Goal: Use online tool/utility: Utilize a website feature to perform a specific function

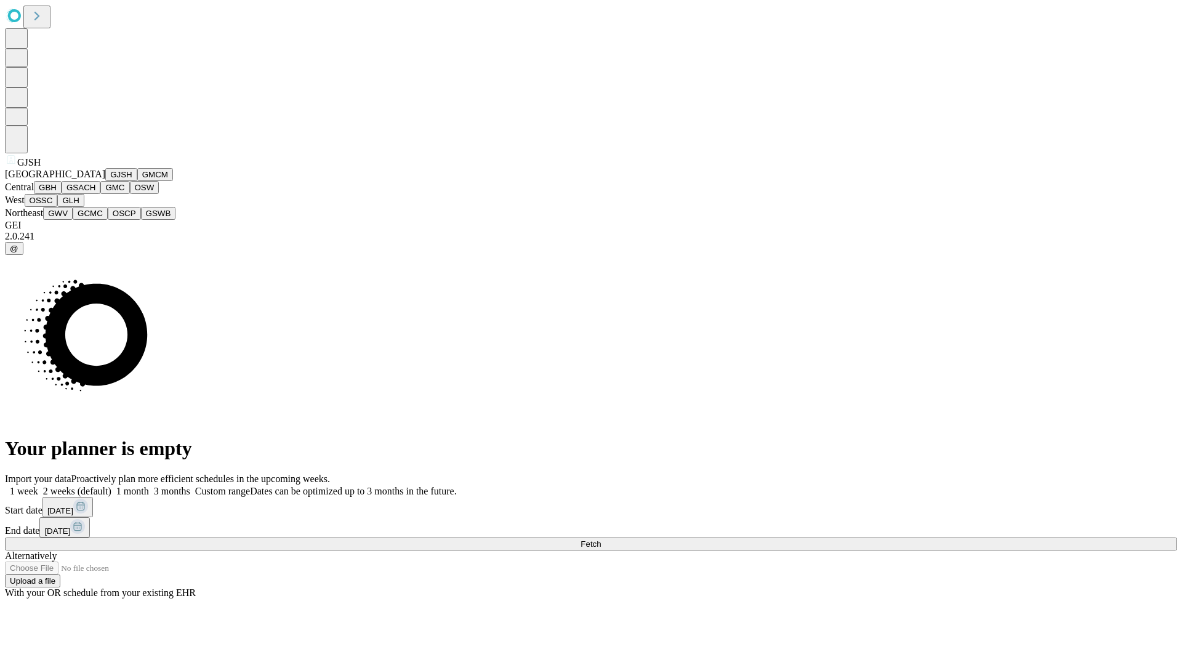
click at [105, 181] on button "GJSH" at bounding box center [121, 174] width 32 height 13
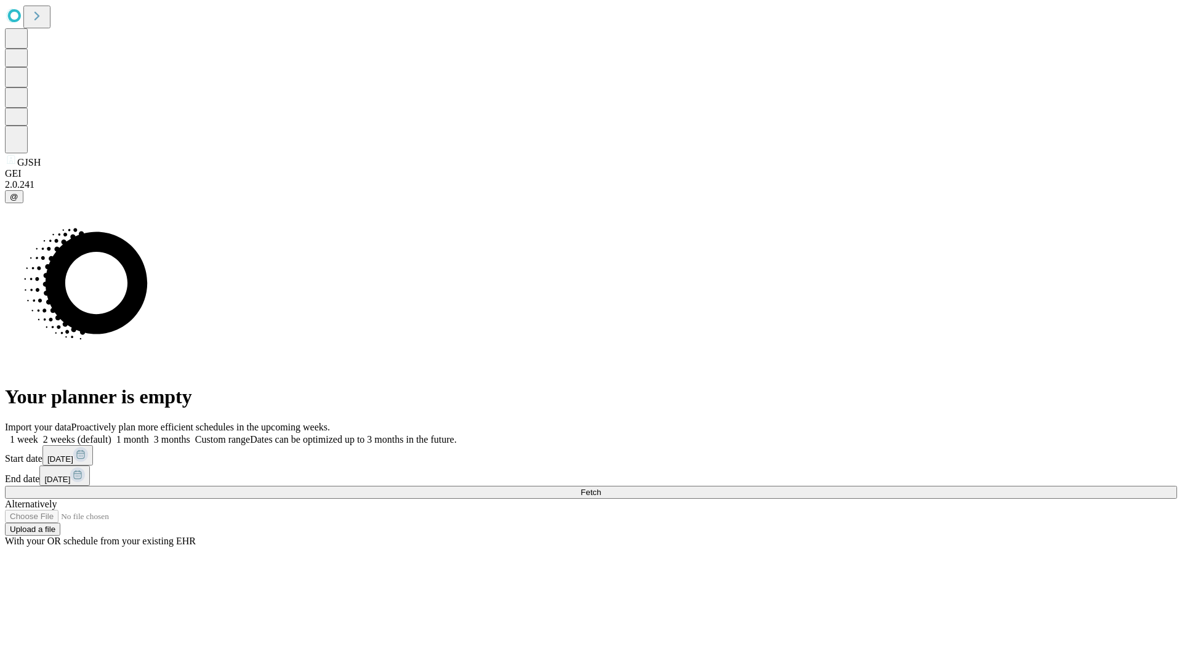
click at [111, 434] on label "2 weeks (default)" at bounding box center [74, 439] width 73 height 10
click at [601, 488] on span "Fetch" at bounding box center [591, 492] width 20 height 9
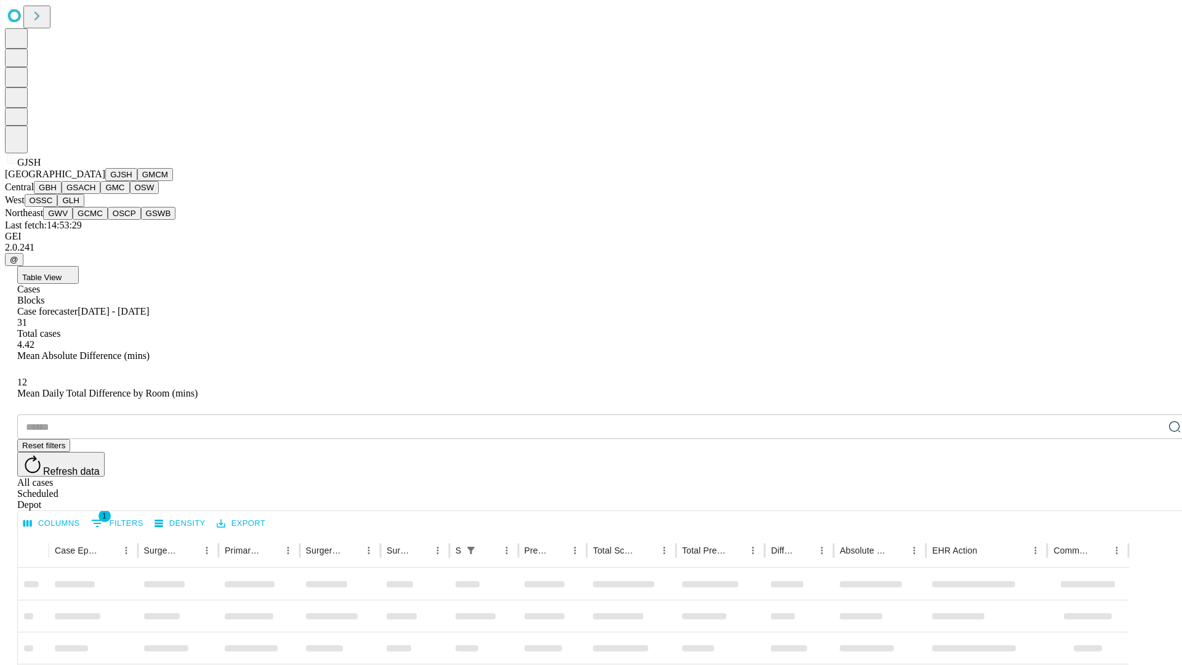
click at [137, 181] on button "GMCM" at bounding box center [155, 174] width 36 height 13
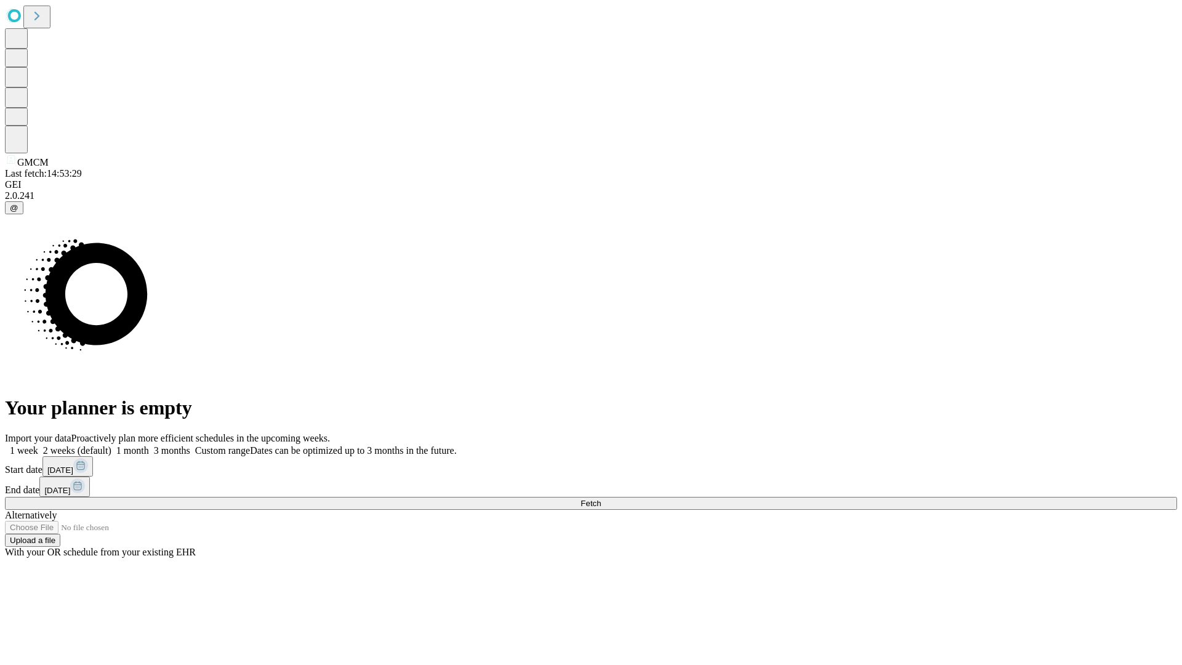
click at [111, 445] on label "2 weeks (default)" at bounding box center [74, 450] width 73 height 10
click at [601, 499] on span "Fetch" at bounding box center [591, 503] width 20 height 9
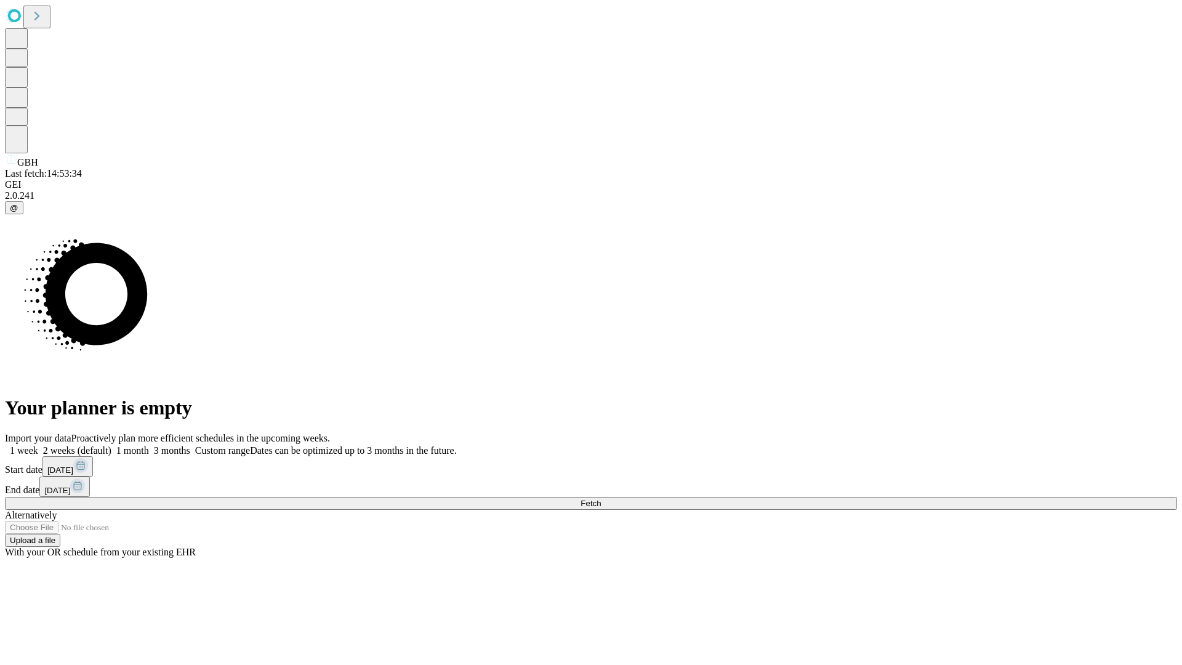
click at [111, 445] on label "2 weeks (default)" at bounding box center [74, 450] width 73 height 10
click at [601, 499] on span "Fetch" at bounding box center [591, 503] width 20 height 9
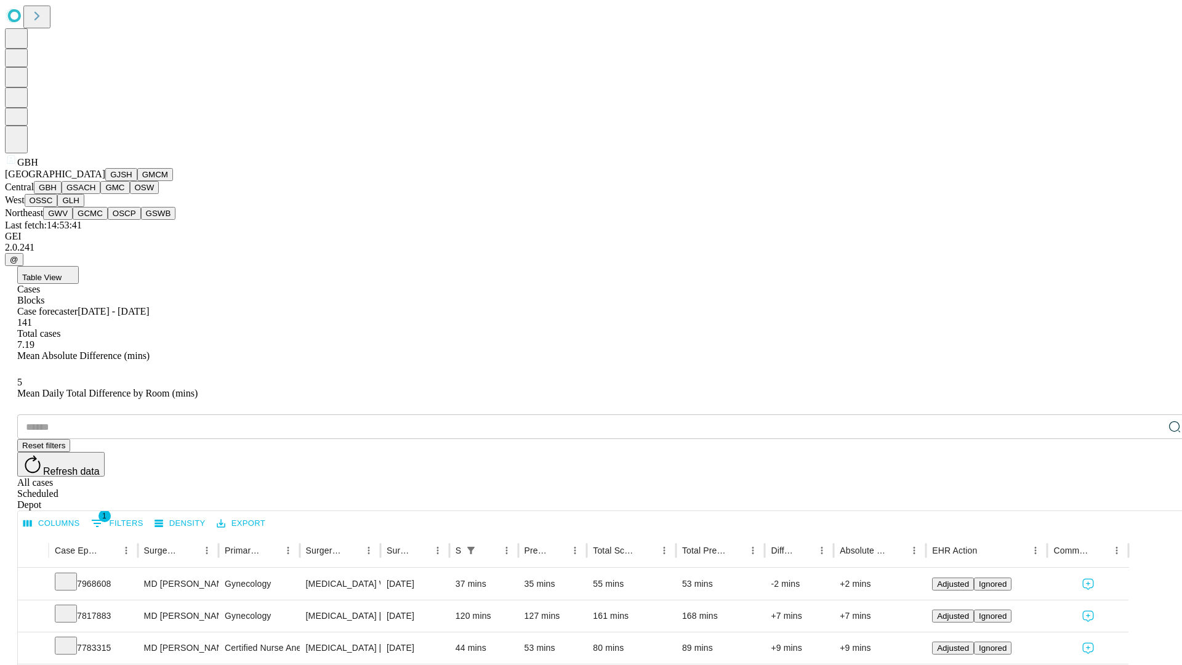
click at [95, 194] on button "GSACH" at bounding box center [81, 187] width 39 height 13
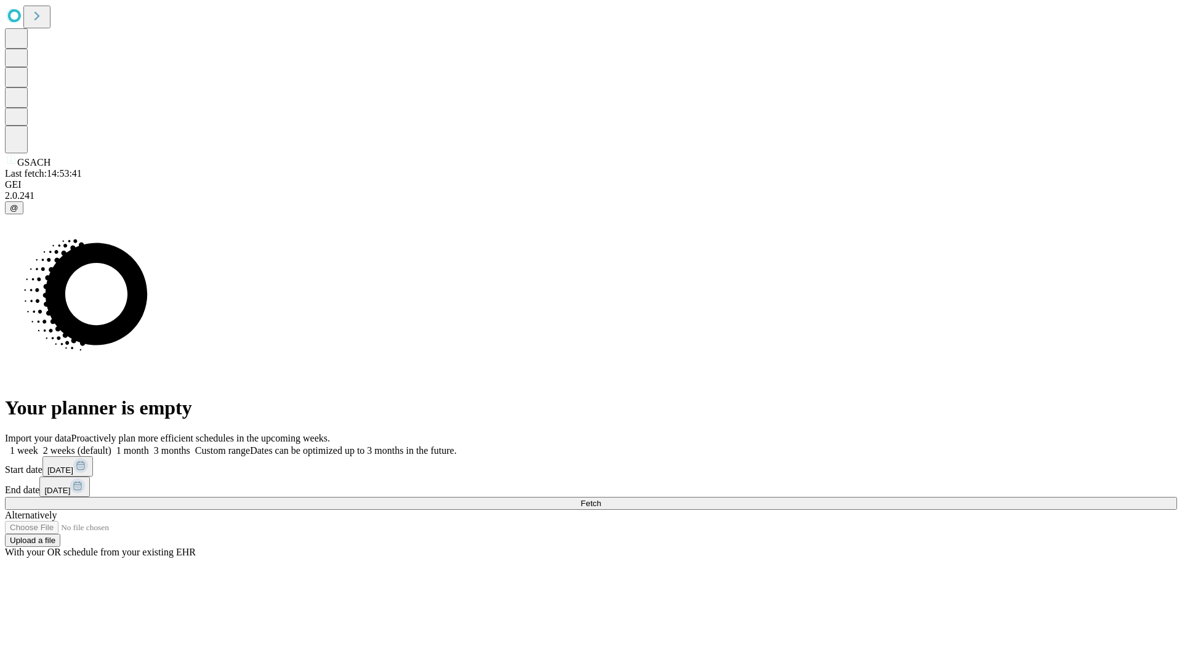
click at [111, 445] on label "2 weeks (default)" at bounding box center [74, 450] width 73 height 10
click at [601, 499] on span "Fetch" at bounding box center [591, 503] width 20 height 9
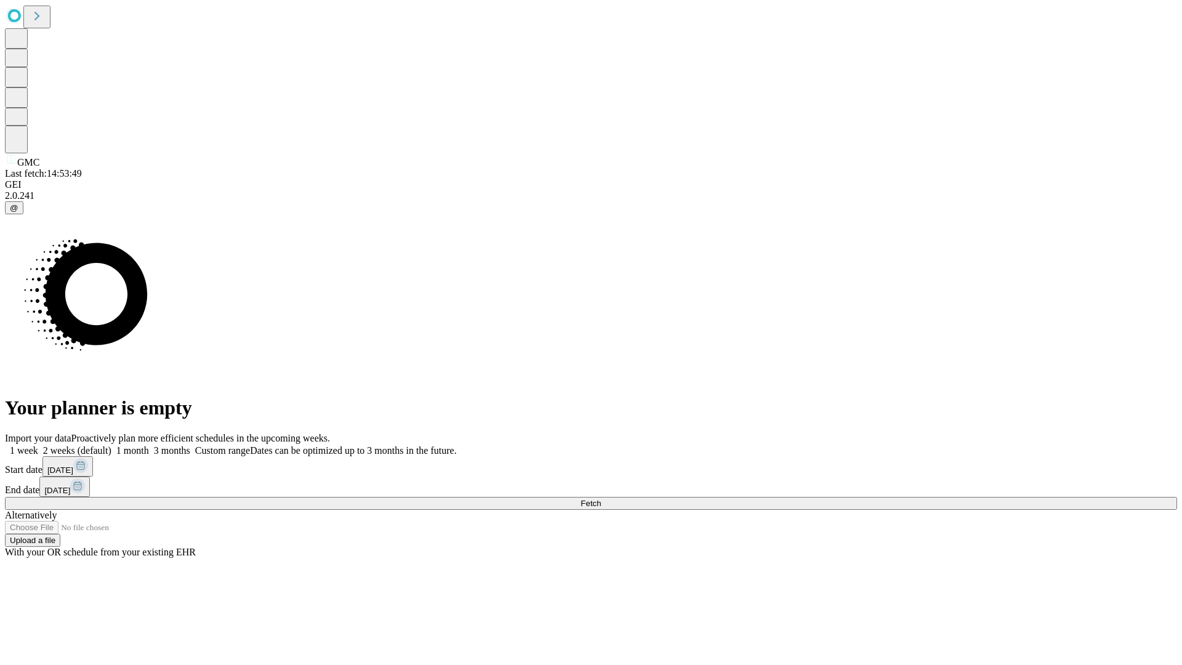
click at [111, 445] on label "2 weeks (default)" at bounding box center [74, 450] width 73 height 10
click at [601, 499] on span "Fetch" at bounding box center [591, 503] width 20 height 9
click at [111, 445] on label "2 weeks (default)" at bounding box center [74, 450] width 73 height 10
click at [601, 499] on span "Fetch" at bounding box center [591, 503] width 20 height 9
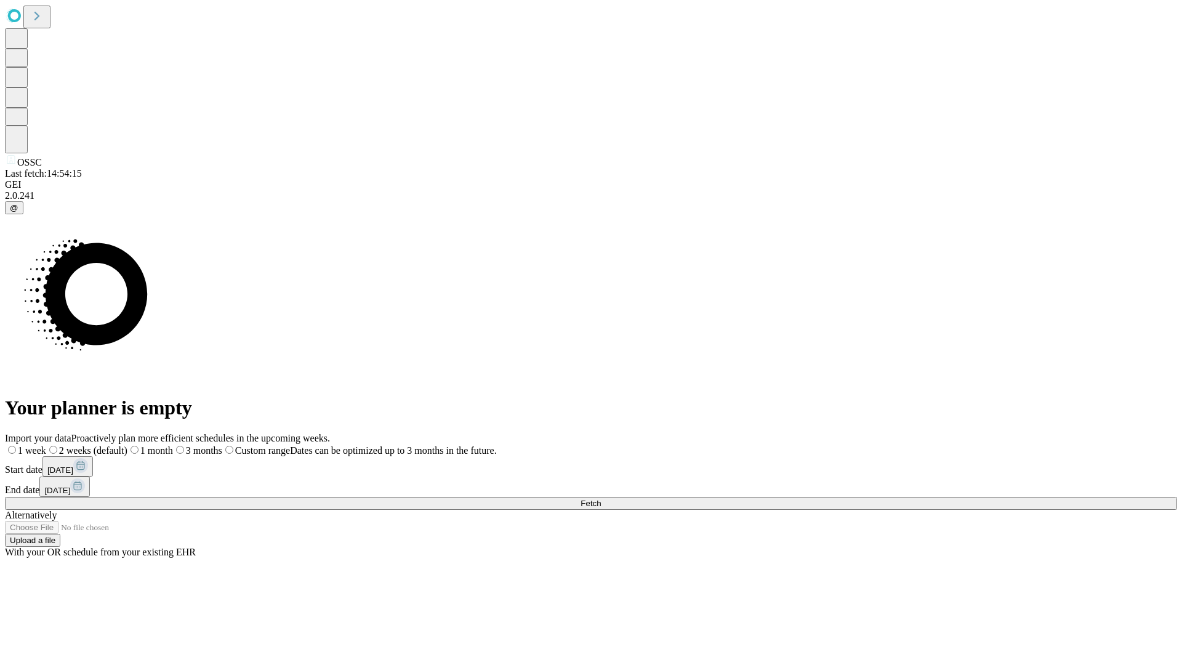
click at [127, 445] on label "2 weeks (default)" at bounding box center [86, 450] width 81 height 10
click at [601, 499] on span "Fetch" at bounding box center [591, 503] width 20 height 9
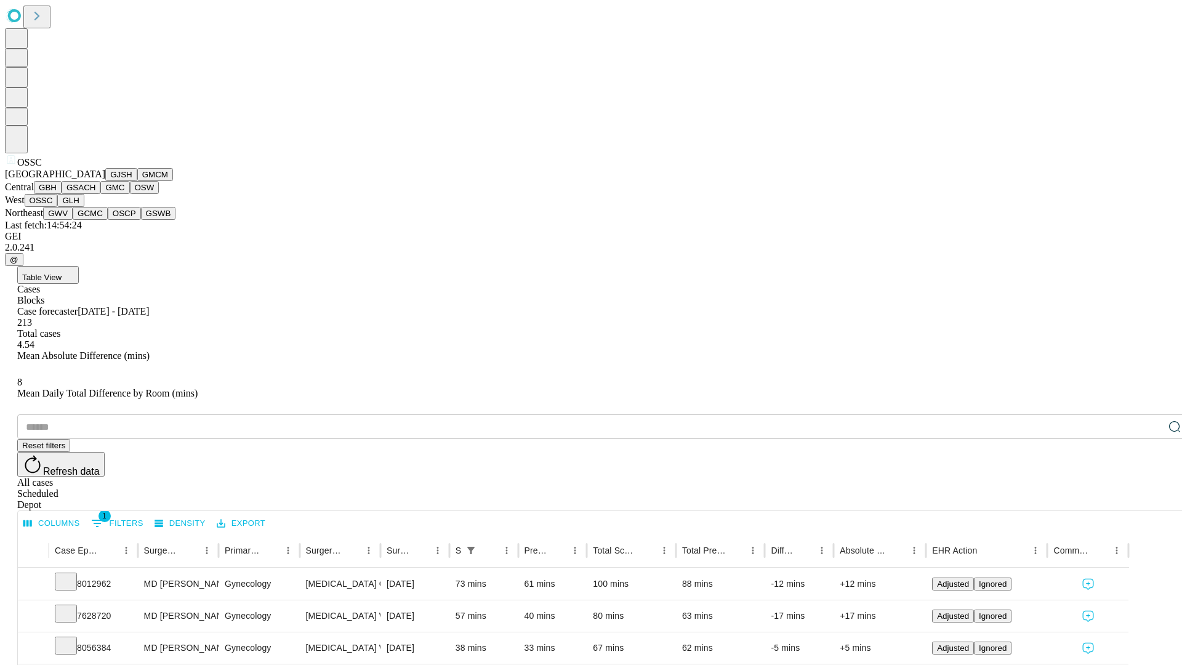
click at [84, 207] on button "GLH" at bounding box center [70, 200] width 26 height 13
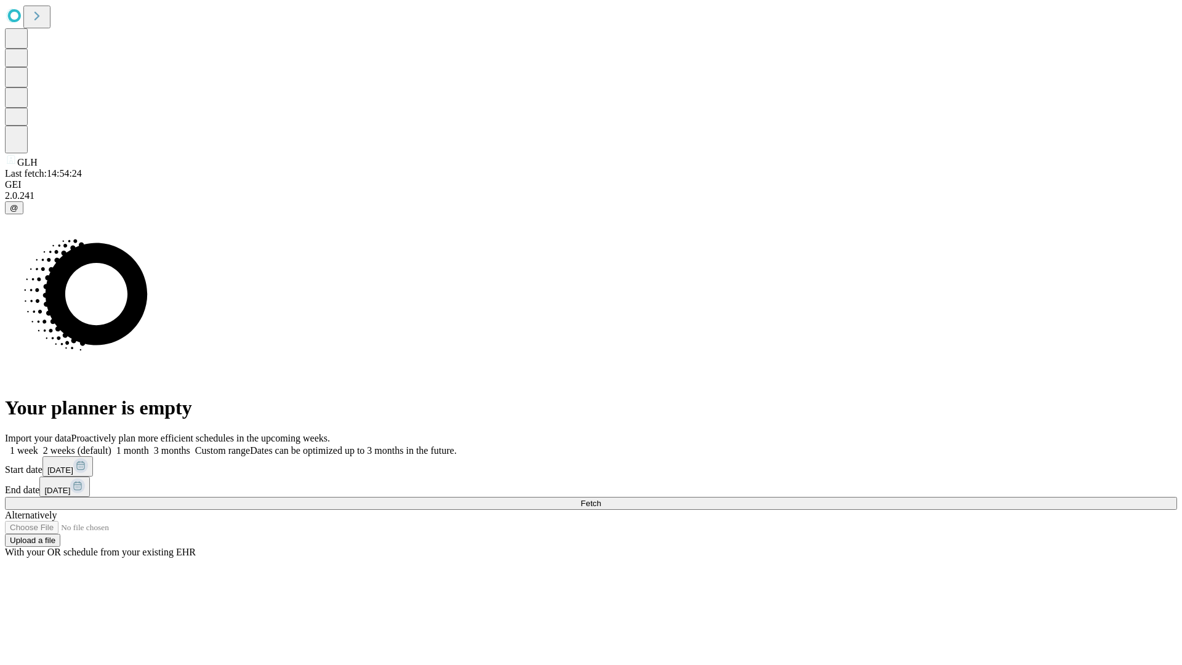
click at [111, 445] on label "2 weeks (default)" at bounding box center [74, 450] width 73 height 10
click at [601, 499] on span "Fetch" at bounding box center [591, 503] width 20 height 9
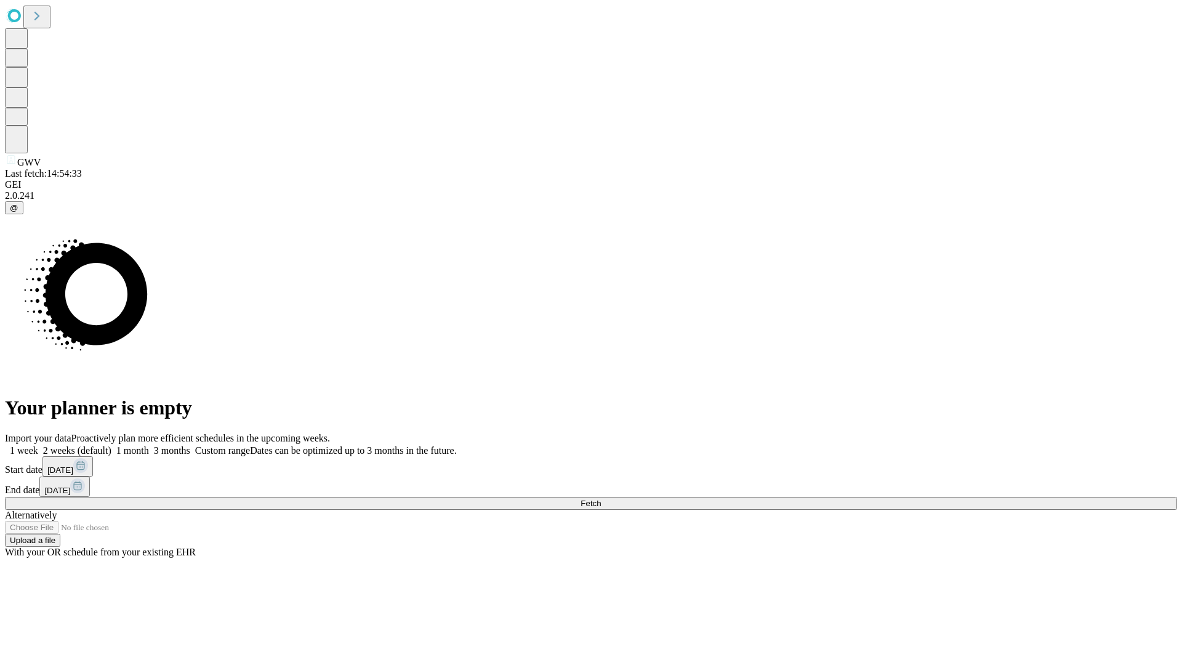
click at [601, 499] on span "Fetch" at bounding box center [591, 503] width 20 height 9
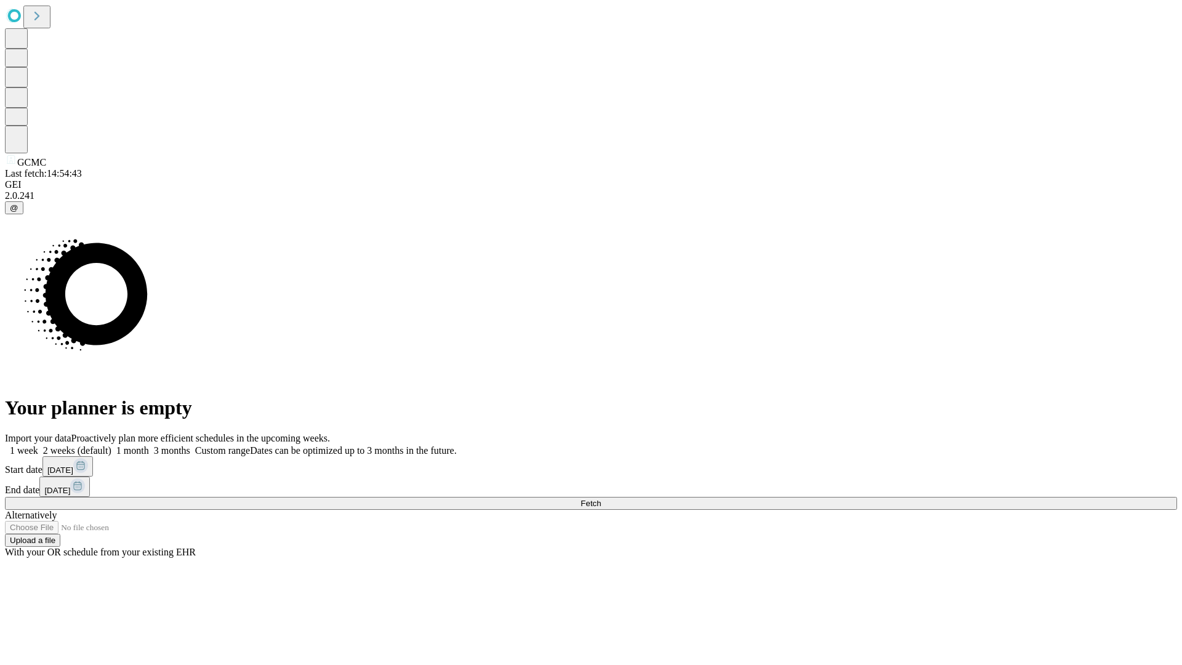
click at [111, 445] on label "2 weeks (default)" at bounding box center [74, 450] width 73 height 10
click at [601, 499] on span "Fetch" at bounding box center [591, 503] width 20 height 9
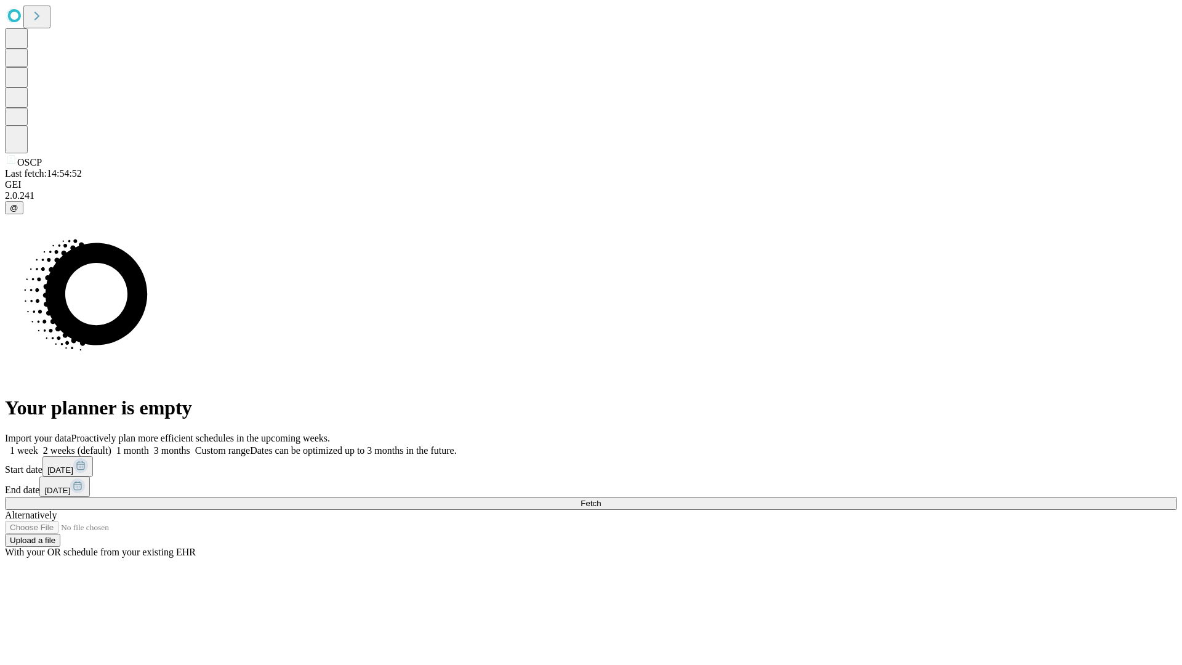
click at [111, 445] on label "2 weeks (default)" at bounding box center [74, 450] width 73 height 10
click at [601, 499] on span "Fetch" at bounding box center [591, 503] width 20 height 9
